Goal: Task Accomplishment & Management: Use online tool/utility

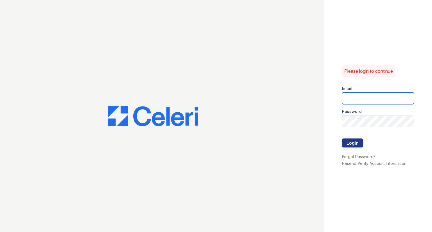
type input "raindance2@cafmanagement.com"
click at [356, 141] on button "Login" at bounding box center [352, 143] width 21 height 9
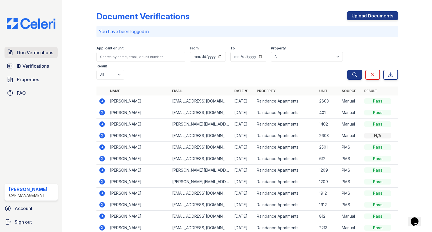
drag, startPoint x: 34, startPoint y: 65, endPoint x: 31, endPoint y: 57, distance: 8.9
click at [34, 65] on span "ID Verifications" at bounding box center [33, 66] width 32 height 7
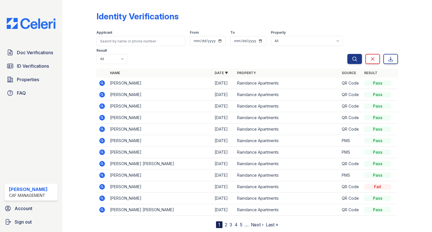
click at [31, 53] on span "Doc Verifications" at bounding box center [35, 52] width 36 height 7
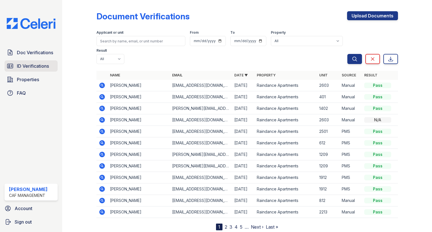
click at [31, 65] on span "ID Verifications" at bounding box center [33, 66] width 32 height 7
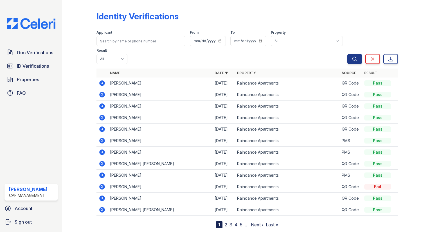
click at [103, 92] on icon at bounding box center [102, 95] width 6 height 6
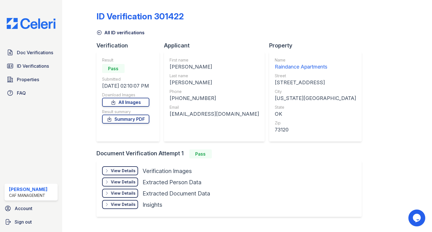
click at [125, 171] on div "View Details" at bounding box center [123, 171] width 25 height 6
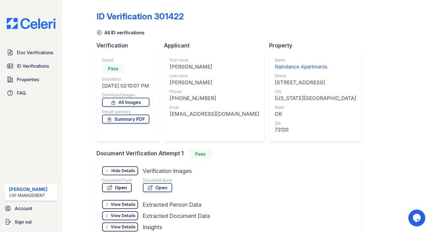
click at [126, 188] on link "Open" at bounding box center [117, 187] width 30 height 9
click at [37, 55] on span "Doc Verifications" at bounding box center [35, 52] width 36 height 7
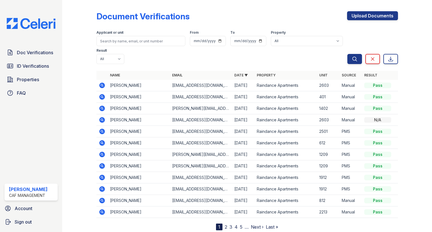
click at [102, 94] on icon at bounding box center [102, 97] width 6 height 6
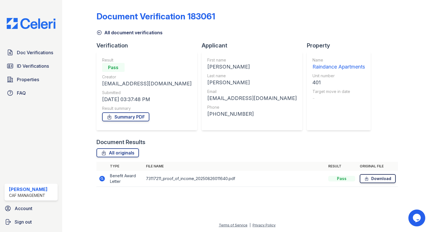
click at [373, 181] on link "Download" at bounding box center [378, 178] width 36 height 9
